Goal: Download file/media

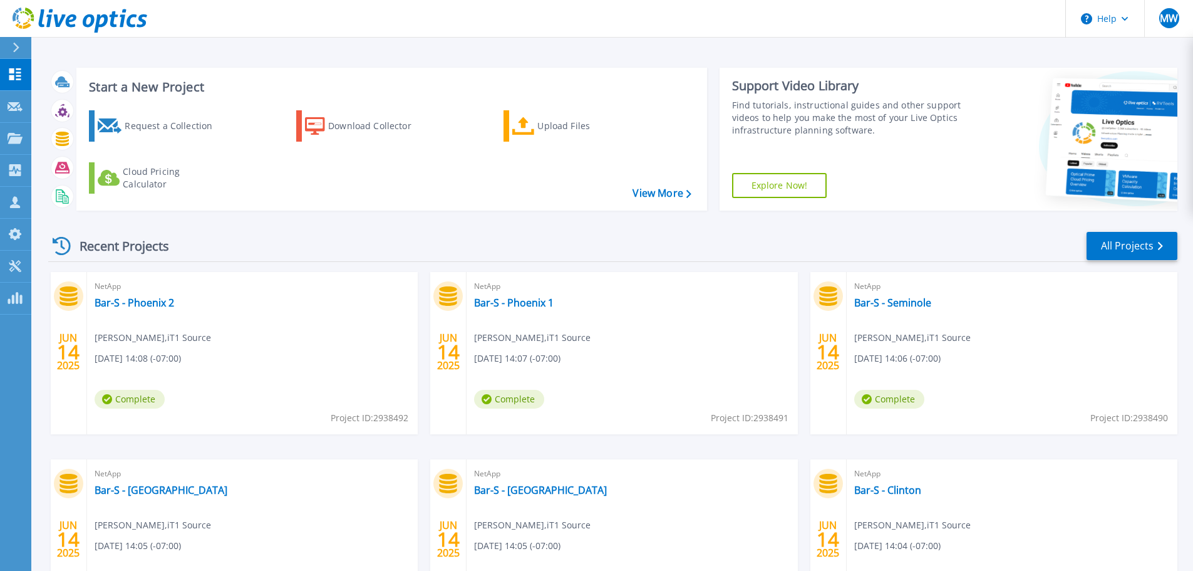
click at [20, 44] on div at bounding box center [21, 47] width 20 height 21
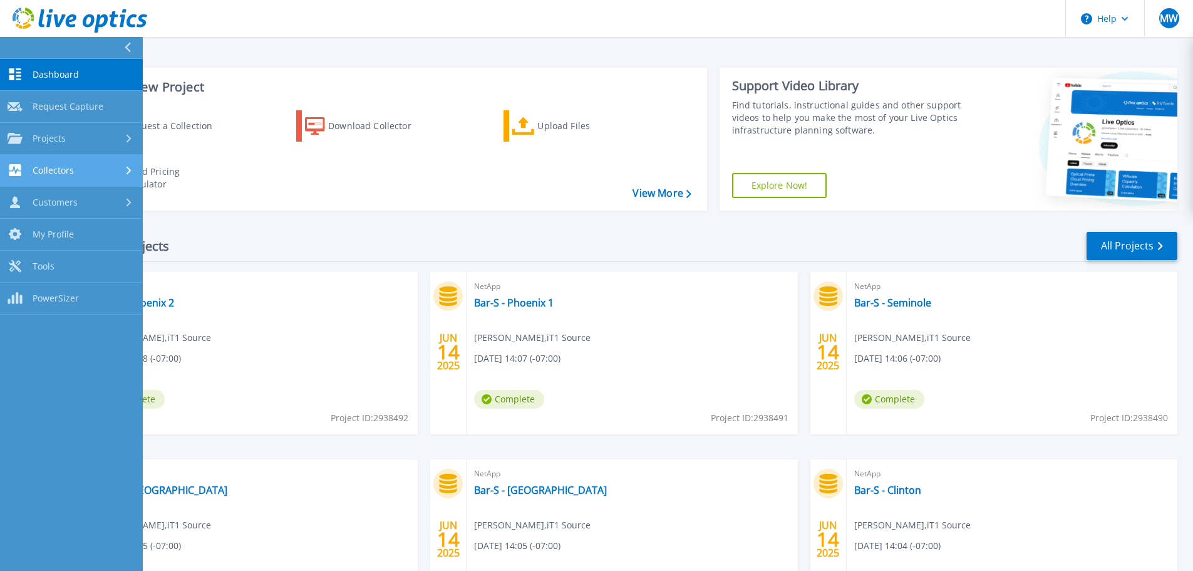
click at [71, 158] on link "Collectors Collectors" at bounding box center [71, 171] width 143 height 32
click at [55, 170] on span "Collectors" at bounding box center [53, 170] width 41 height 11
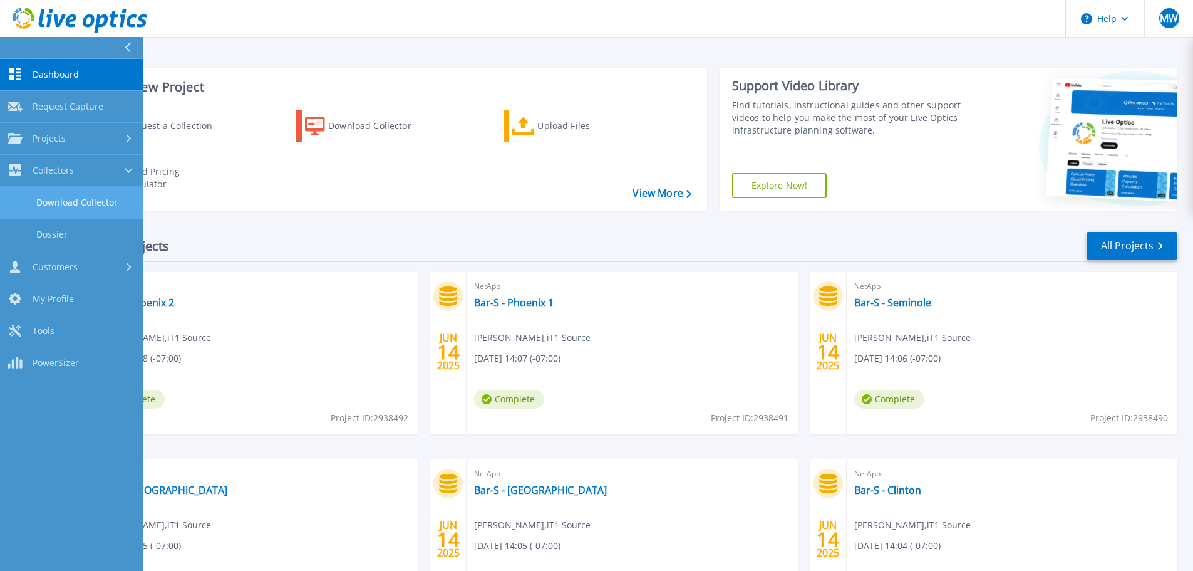
click at [59, 192] on link "Download Collector" at bounding box center [71, 203] width 143 height 32
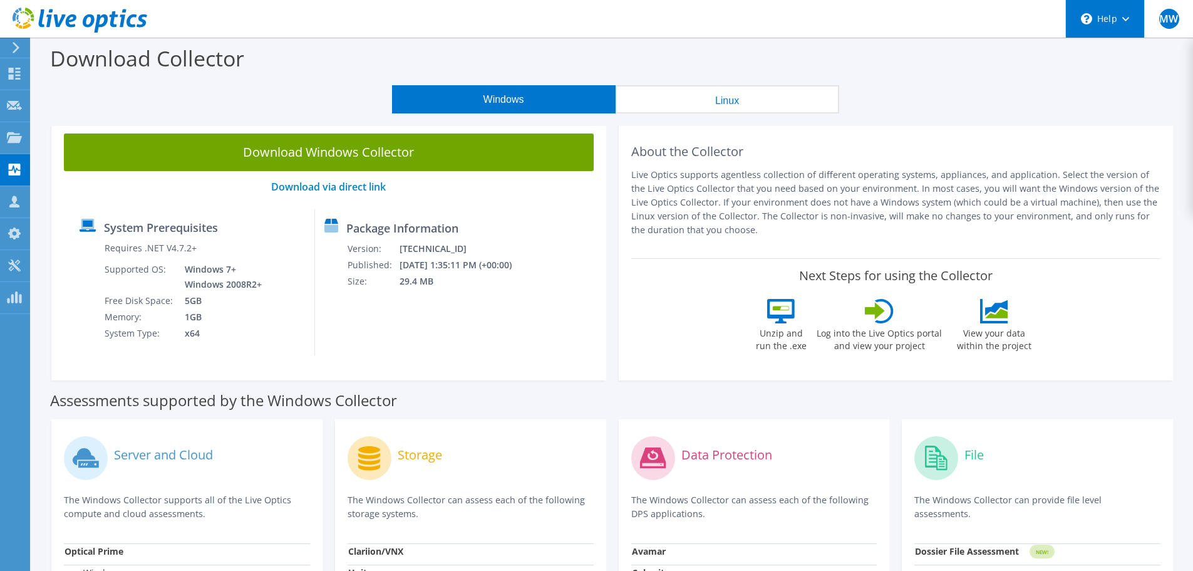
click at [1125, 15] on div "\n Help" at bounding box center [1105, 19] width 79 height 38
